Goal: Navigation & Orientation: Find specific page/section

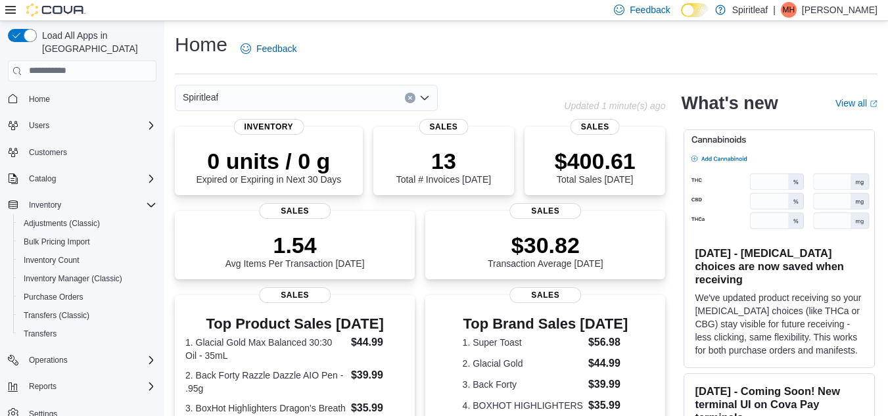
click at [444, 124] on span "Sales" at bounding box center [443, 127] width 49 height 16
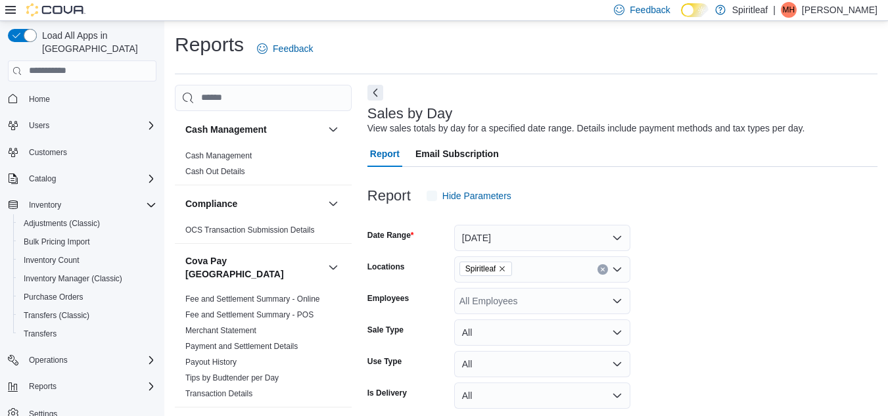
scroll to position [30, 0]
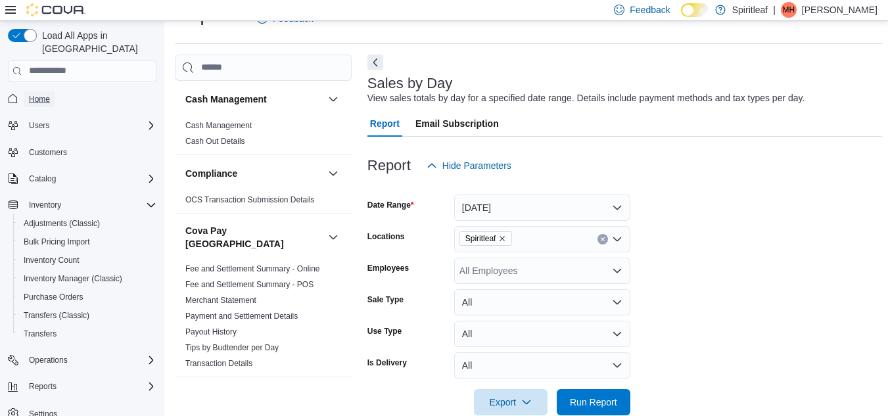
click at [43, 94] on span "Home" at bounding box center [39, 99] width 21 height 11
